Goal: Find specific page/section: Find specific page/section

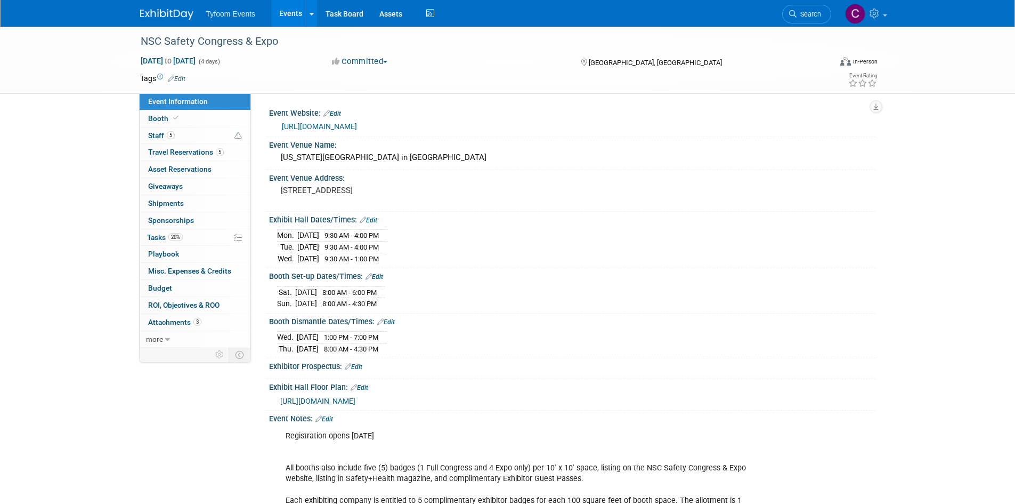
click at [283, 235] on td "Mon." at bounding box center [287, 236] width 20 height 12
drag, startPoint x: 283, startPoint y: 235, endPoint x: 436, endPoint y: 237, distance: 152.9
click at [436, 237] on div "Mon. Sep 15, 2025 9:30 AM - 4:00 PM Tue. Sep 16, 2025 9:30 AM - 4:00 PM Wed. Se…" at bounding box center [572, 244] width 590 height 37
click at [297, 157] on div "Colorado Convention Center in Denver" at bounding box center [572, 157] width 590 height 17
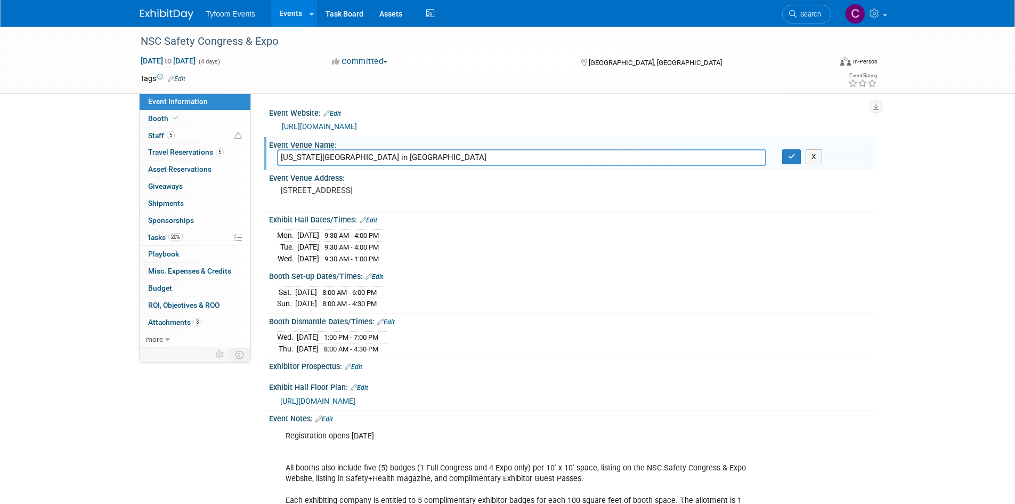
drag, startPoint x: 297, startPoint y: 157, endPoint x: 411, endPoint y: 157, distance: 113.5
click at [411, 157] on input "Colorado Convention Center in Denver" at bounding box center [521, 157] width 489 height 17
click at [541, 225] on div "Mon. Sep 15, 2025 9:30 AM - 4:00 PM Tue. Sep 16, 2025 9:30 AM - 4:00 PM Wed. Se…" at bounding box center [572, 244] width 606 height 41
click at [156, 133] on span "Staff 5" at bounding box center [161, 135] width 27 height 9
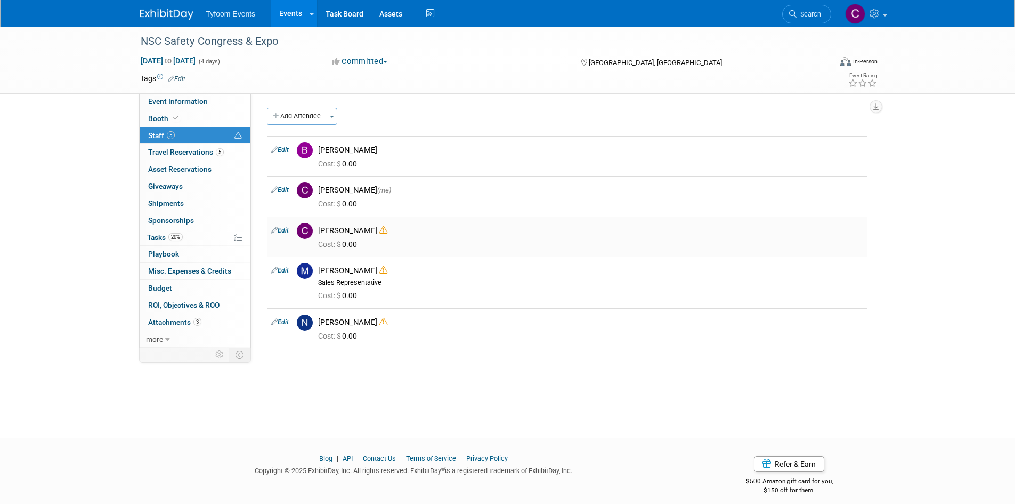
click at [379, 230] on icon at bounding box center [383, 230] width 8 height 8
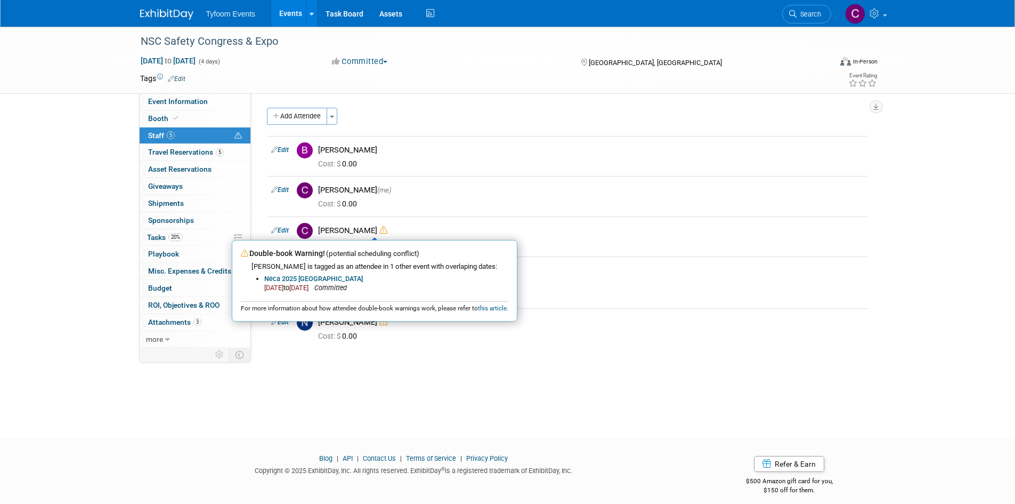
click at [536, 388] on div "NSC Safety Congress & Expo Sep 14, 2025 to Sep 17, 2025 (4 days) Sep 14, 2025 t…" at bounding box center [507, 223] width 1015 height 392
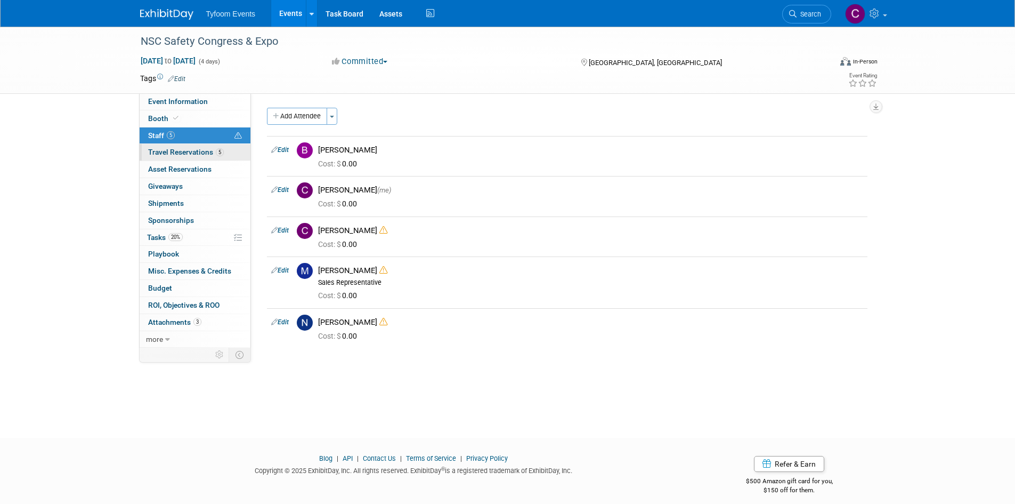
click at [164, 153] on span "Travel Reservations 5" at bounding box center [186, 152] width 76 height 9
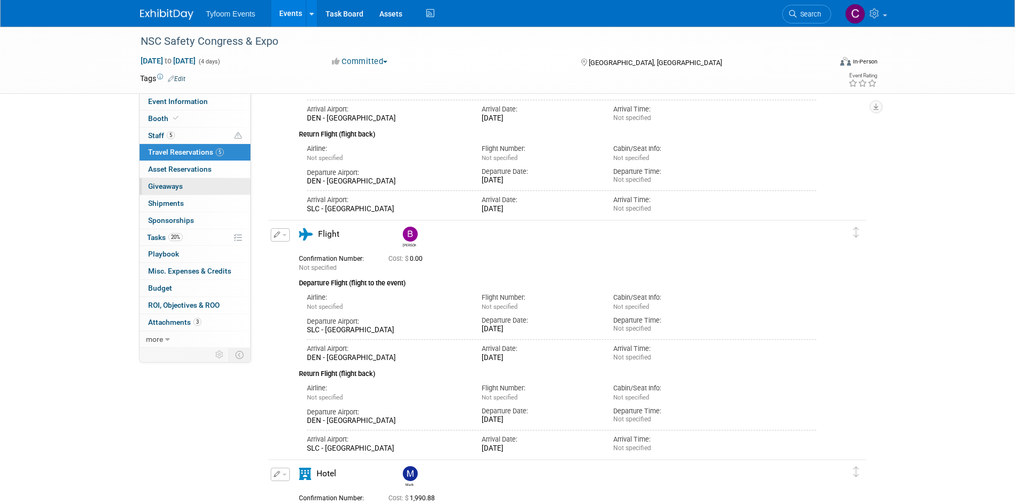
scroll to position [160, 0]
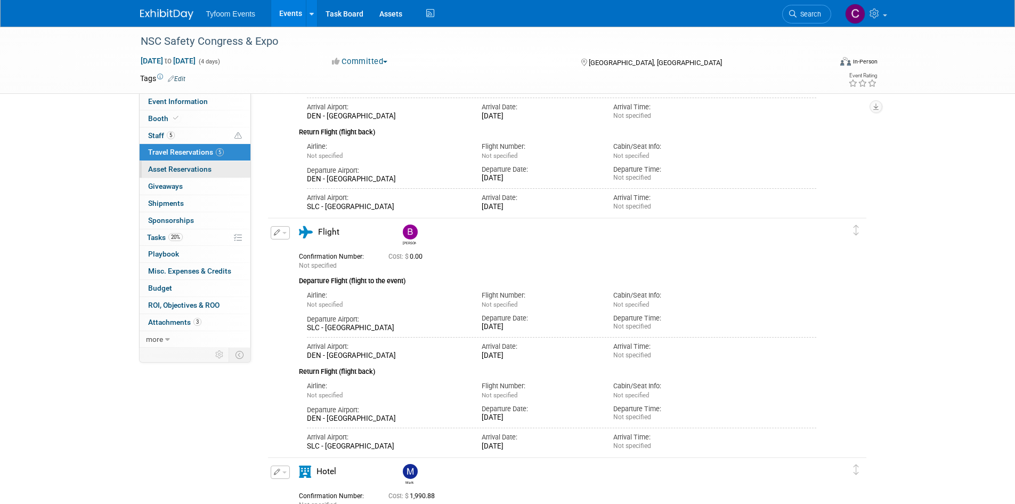
click at [171, 170] on span "Asset Reservations 0" at bounding box center [179, 169] width 63 height 9
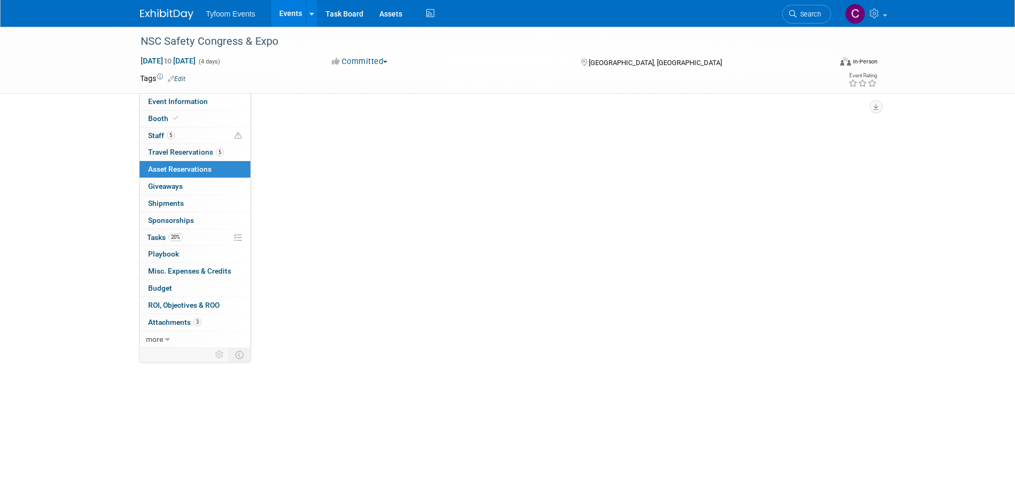
scroll to position [0, 0]
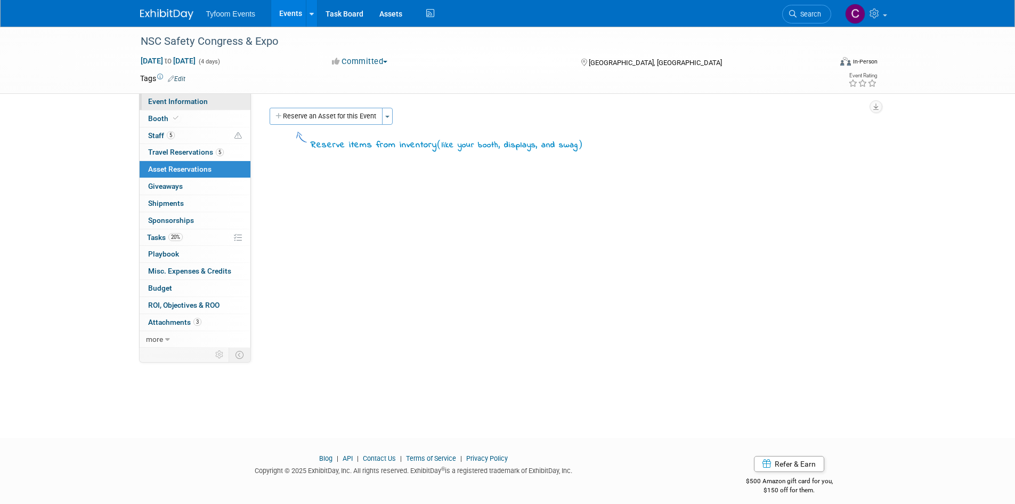
click at [165, 100] on span "Event Information" at bounding box center [178, 101] width 60 height 9
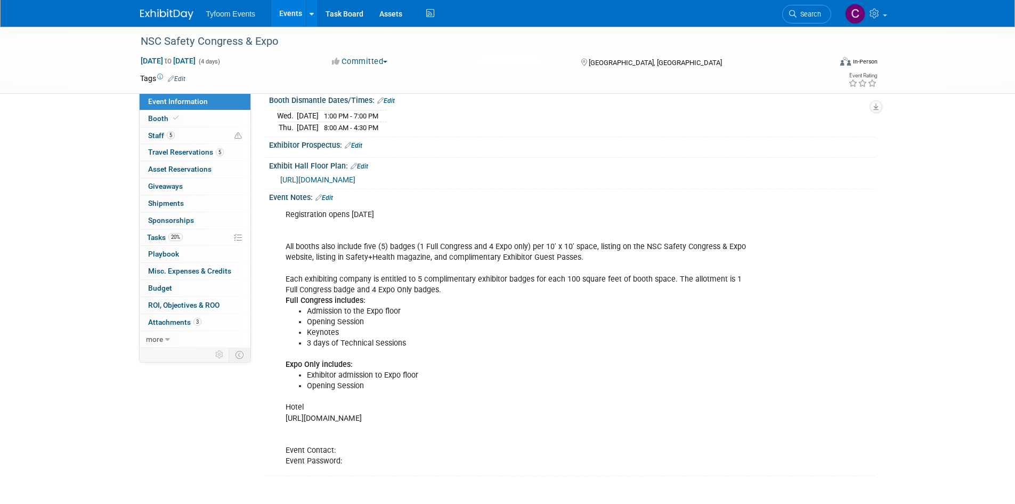
scroll to position [306, 0]
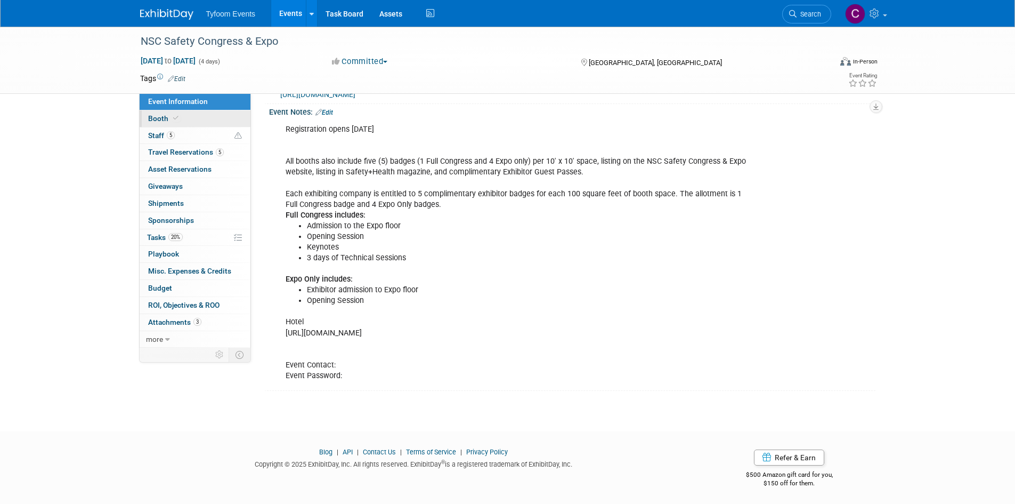
click at [154, 121] on span "Booth" at bounding box center [164, 118] width 33 height 9
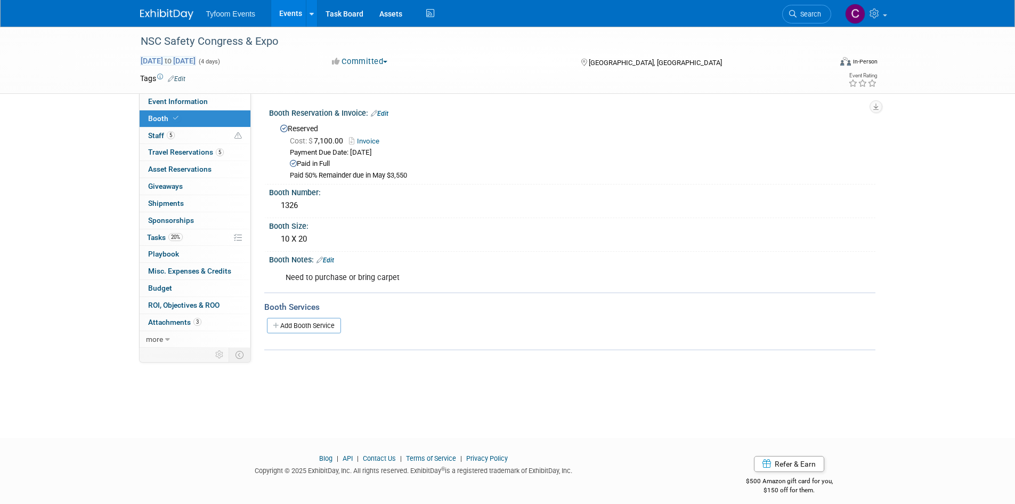
click at [196, 59] on span "Sep 14, 2025 to Sep 17, 2025" at bounding box center [168, 61] width 56 height 10
select select "8"
click at [176, 41] on div "NSC Safety Congress & Expo" at bounding box center [476, 41] width 678 height 19
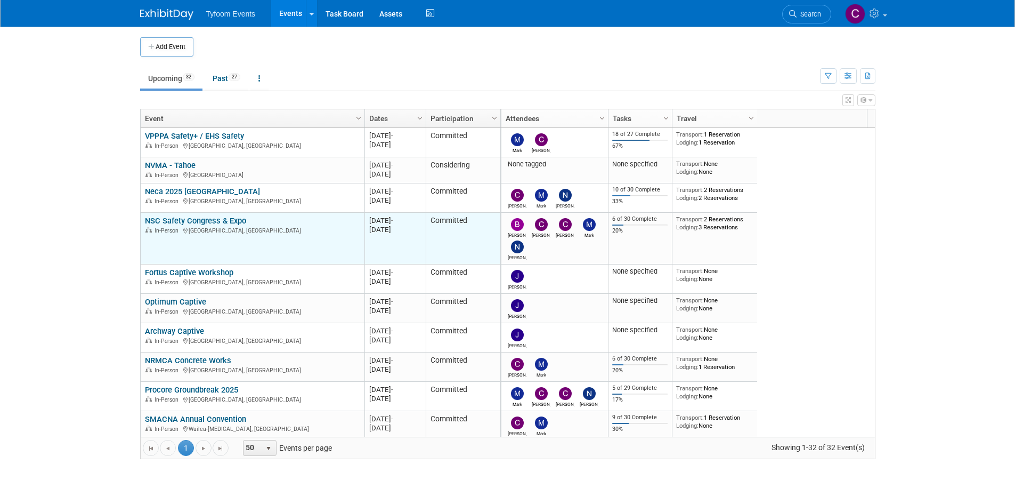
click at [278, 232] on div "In-Person [GEOGRAPHIC_DATA], [GEOGRAPHIC_DATA]" at bounding box center [252, 229] width 215 height 9
click at [193, 218] on link "NSC Safety Congress & Expo" at bounding box center [195, 221] width 101 height 10
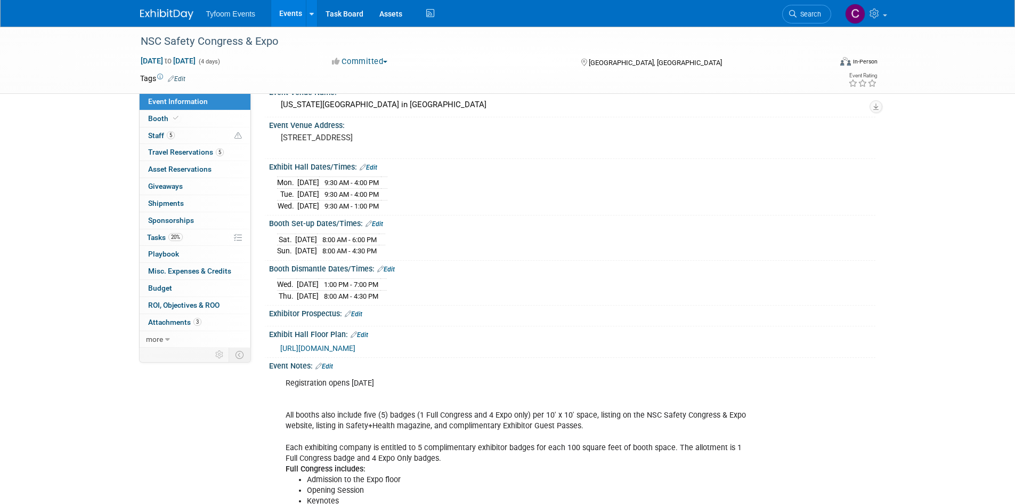
scroll to position [53, 0]
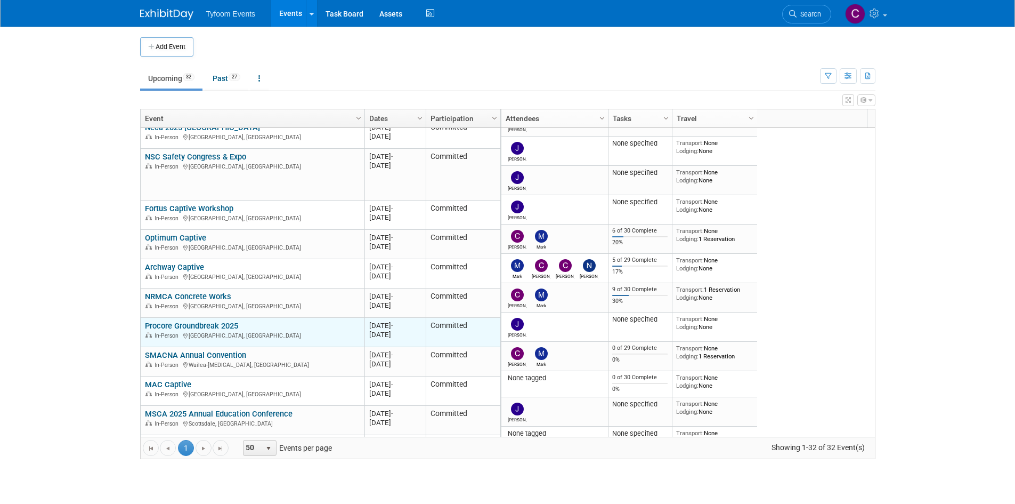
scroll to position [128, 0]
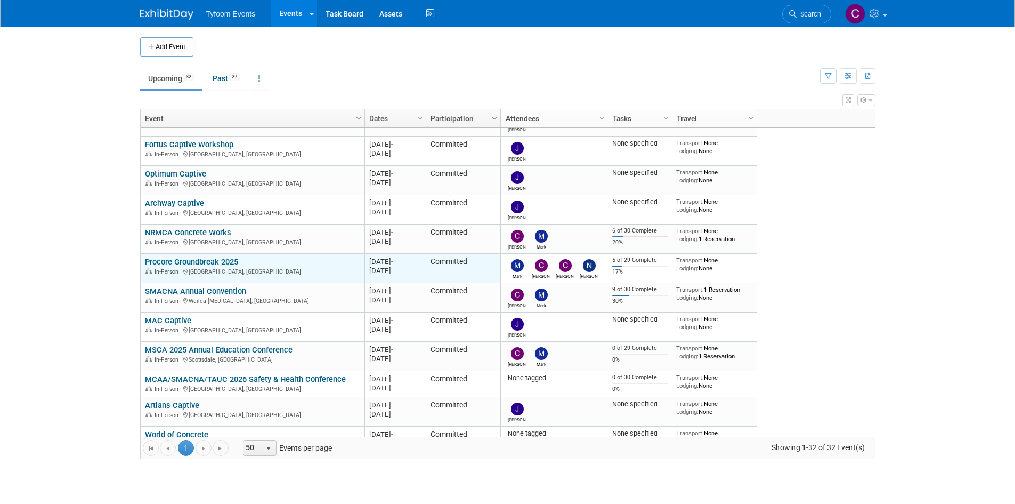
click at [179, 261] on link "Procore Groundbreak 2025" at bounding box center [191, 262] width 93 height 10
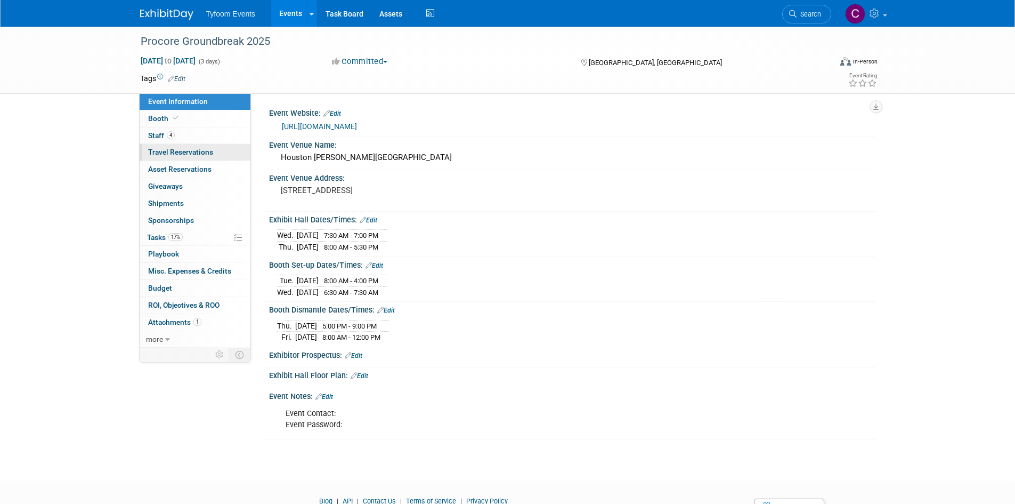
click at [163, 149] on span "Travel Reservations 0" at bounding box center [180, 152] width 65 height 9
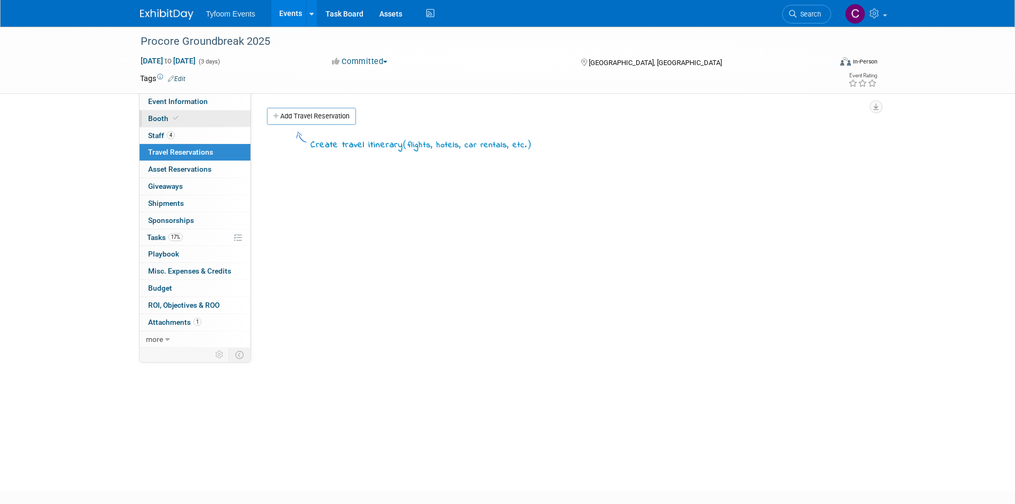
click at [163, 117] on span "Booth" at bounding box center [164, 118] width 33 height 9
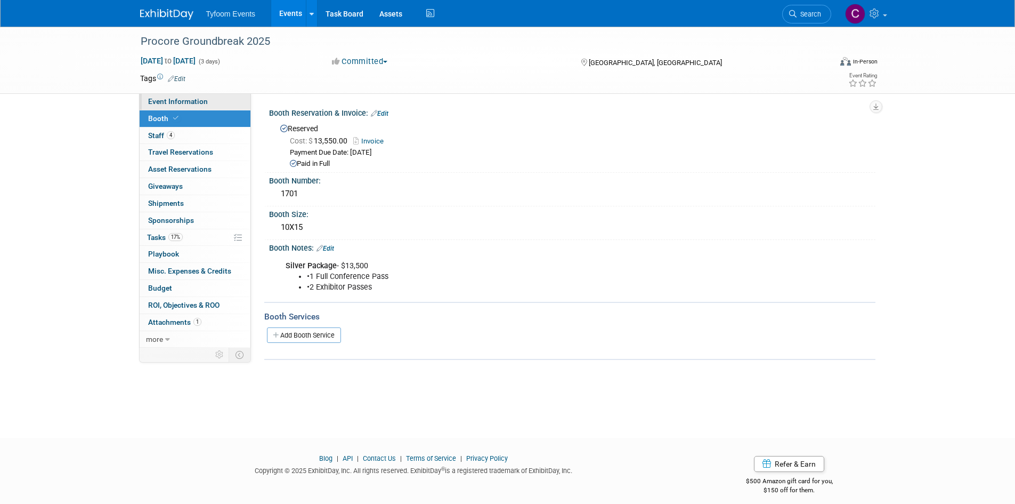
click at [169, 101] on span "Event Information" at bounding box center [178, 101] width 60 height 9
